Goal: Task Accomplishment & Management: Use online tool/utility

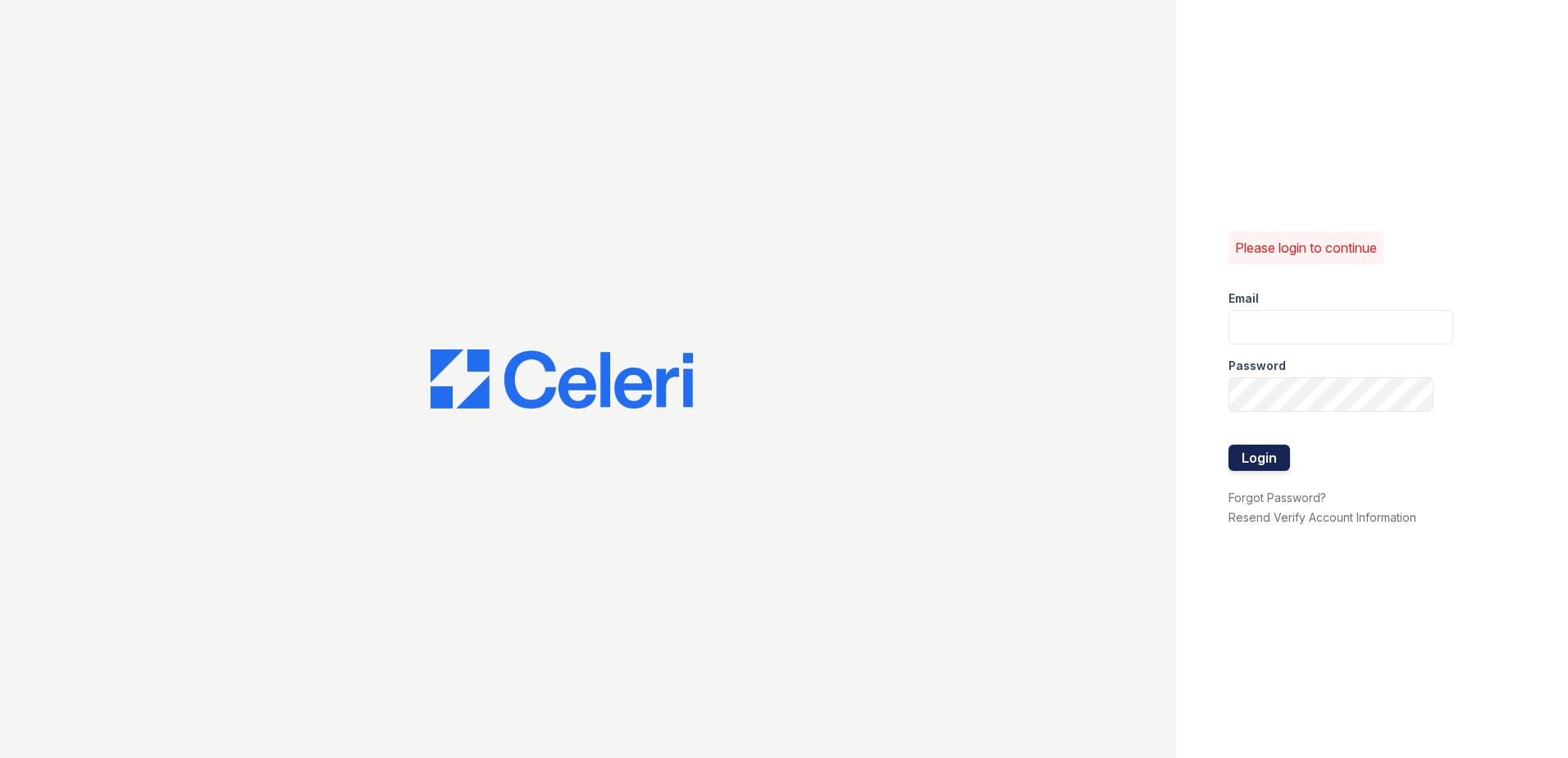
type input "[EMAIL_ADDRESS][DOMAIN_NAME]"
click at [1263, 457] on button "Login" at bounding box center [1258, 457] width 61 height 26
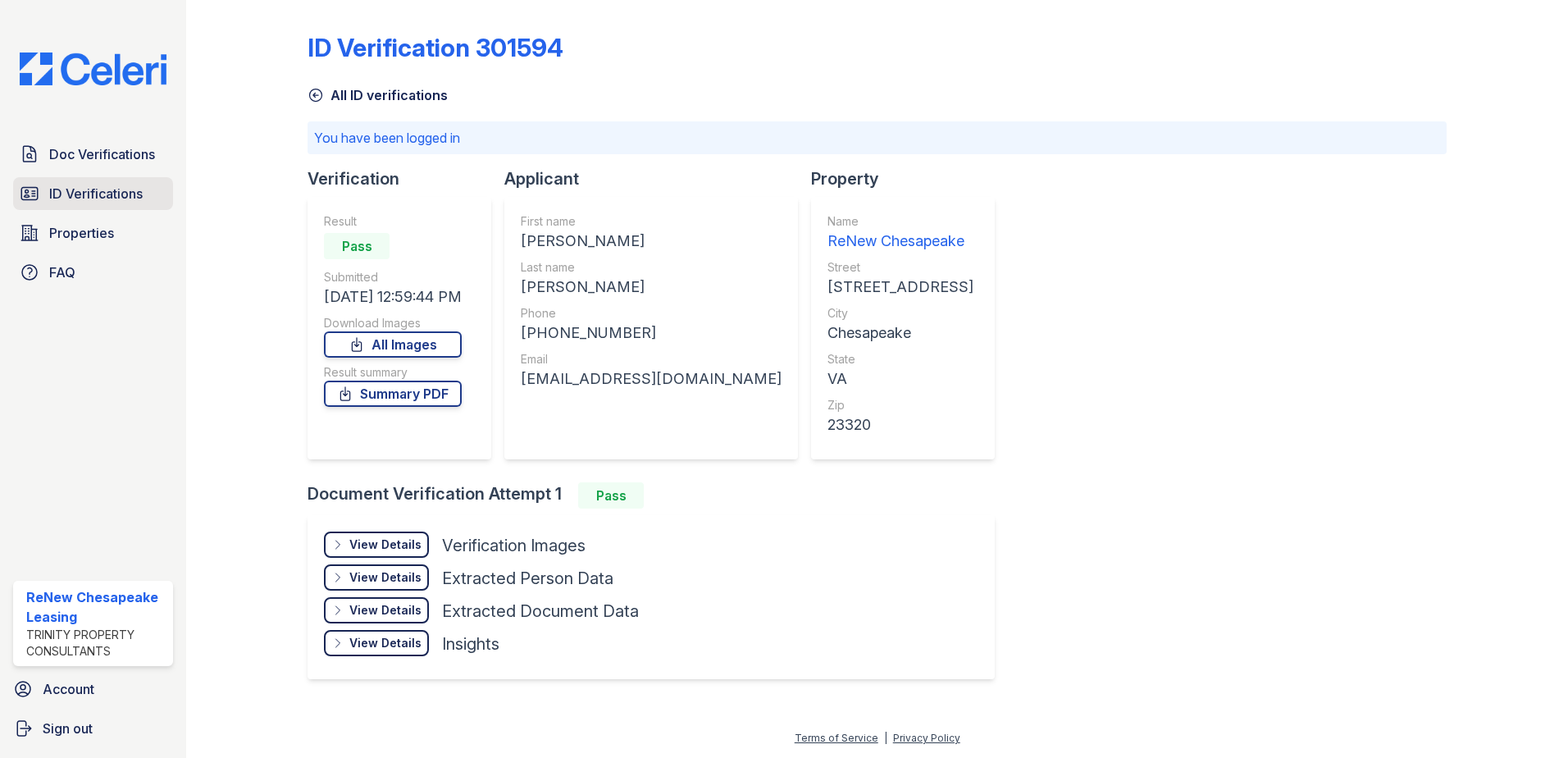
click at [86, 182] on div "Doc Verifications ID Verifications Properties FAQ" at bounding box center [93, 213] width 173 height 151
drag, startPoint x: 86, startPoint y: 182, endPoint x: 85, endPoint y: 192, distance: 10.0
click at [85, 192] on span "ID Verifications" at bounding box center [96, 193] width 93 height 19
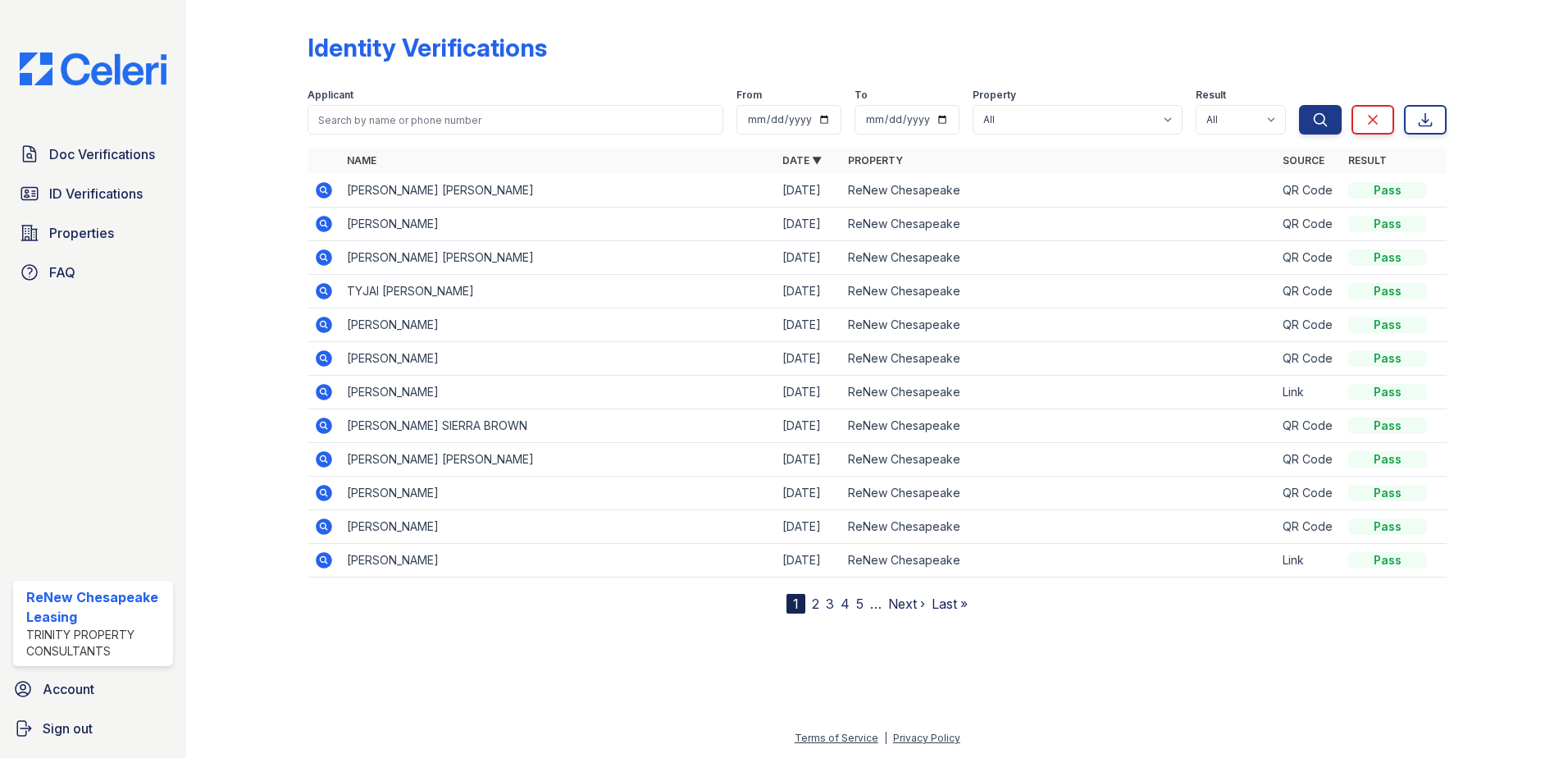
click at [324, 257] on icon at bounding box center [322, 256] width 4 height 4
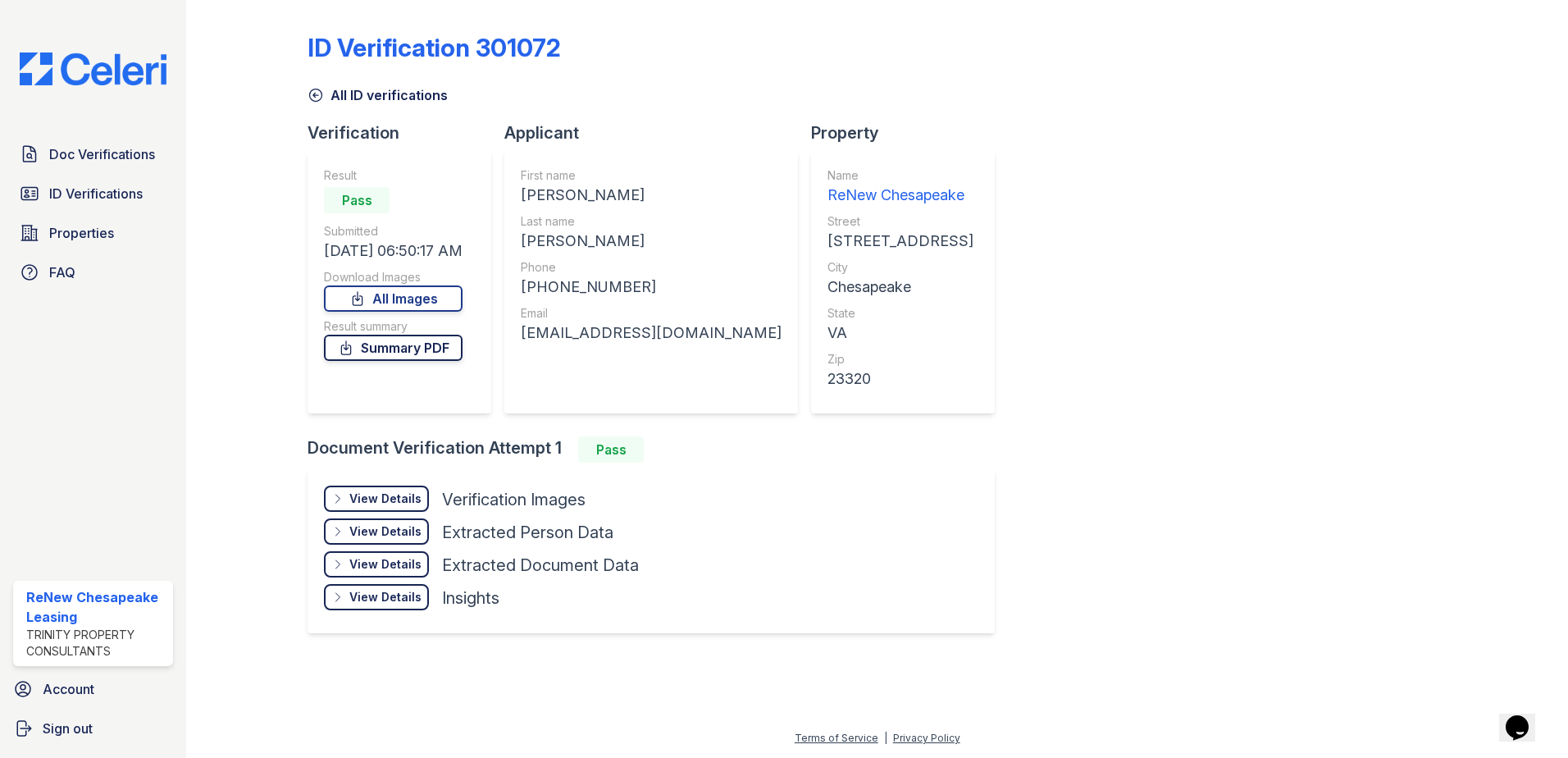
click at [410, 353] on link "Summary PDF" at bounding box center [393, 348] width 139 height 26
click at [413, 302] on link "All Images" at bounding box center [393, 298] width 139 height 26
